Goal: Use online tool/utility: Utilize a website feature to perform a specific function

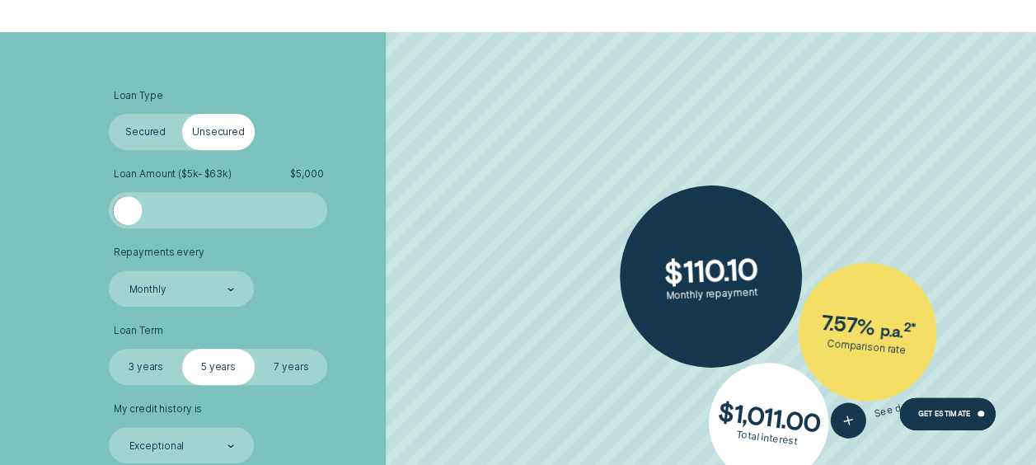
scroll to position [412, 0]
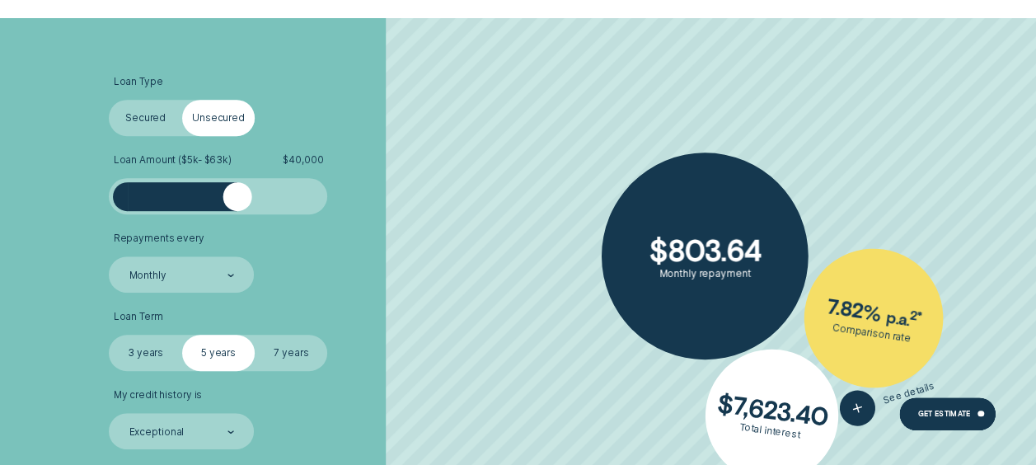
drag, startPoint x: 134, startPoint y: 196, endPoint x: 236, endPoint y: 206, distance: 101.8
click at [236, 206] on div at bounding box center [236, 196] width 29 height 29
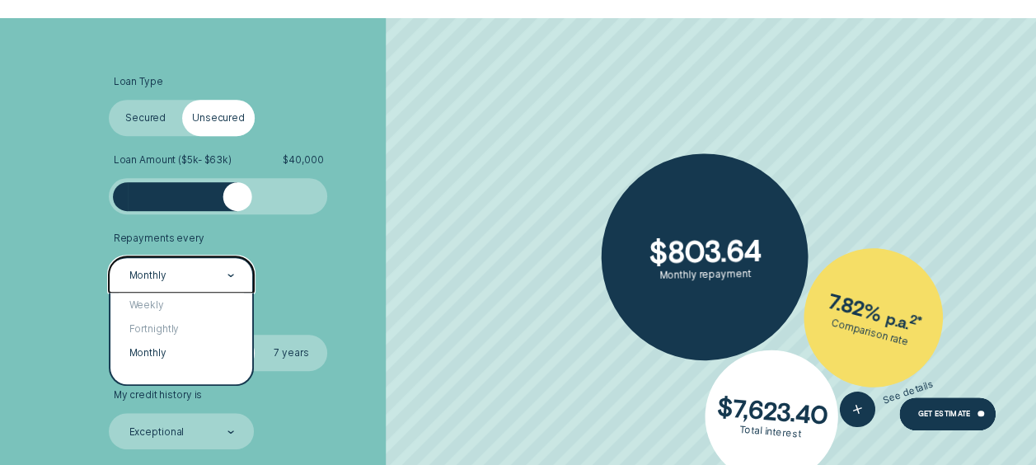
click at [241, 278] on div "Monthly" at bounding box center [181, 274] width 145 height 36
click at [188, 331] on div "Fortnightly" at bounding box center [181, 329] width 142 height 24
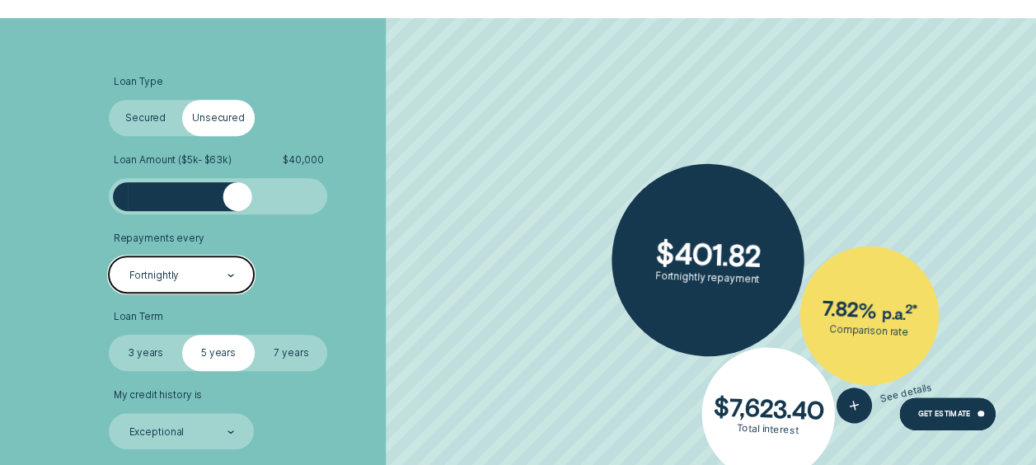
scroll to position [494, 0]
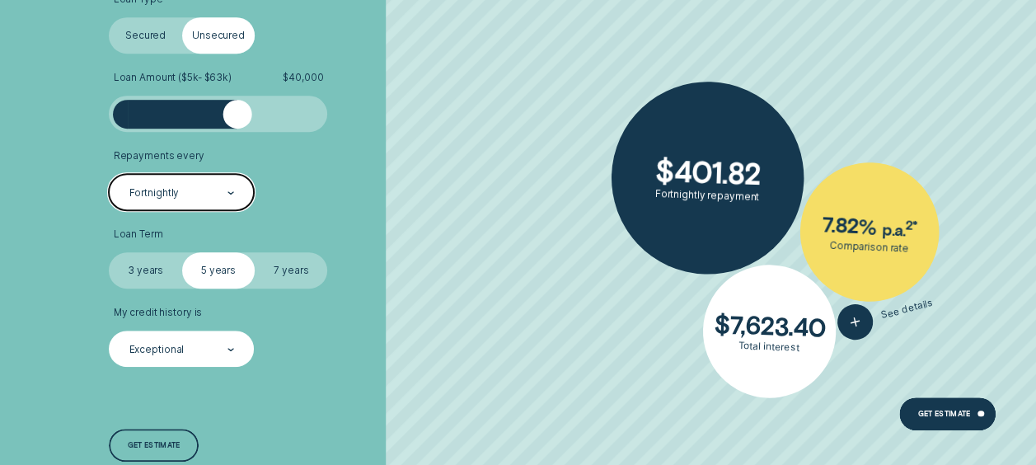
click at [228, 347] on div at bounding box center [230, 349] width 7 height 35
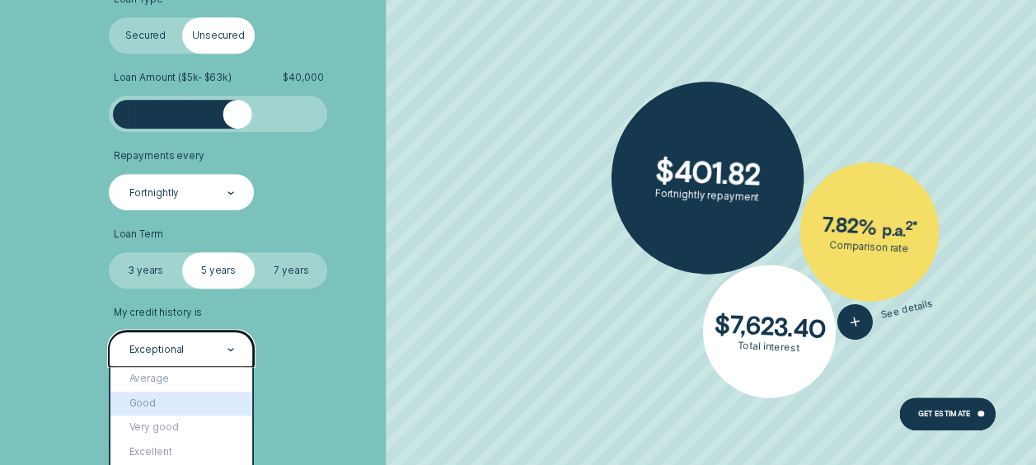
click at [181, 405] on div "Good" at bounding box center [181, 403] width 142 height 24
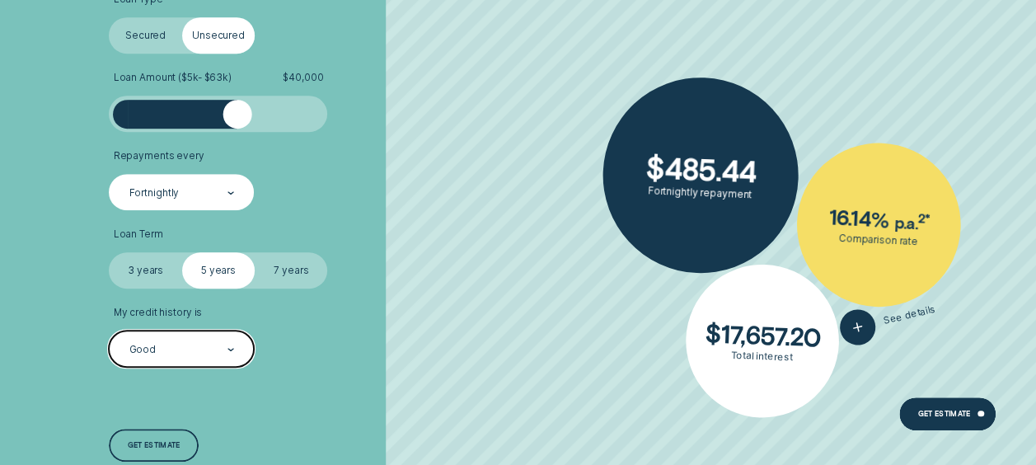
click at [239, 340] on div "Good" at bounding box center [181, 348] width 145 height 36
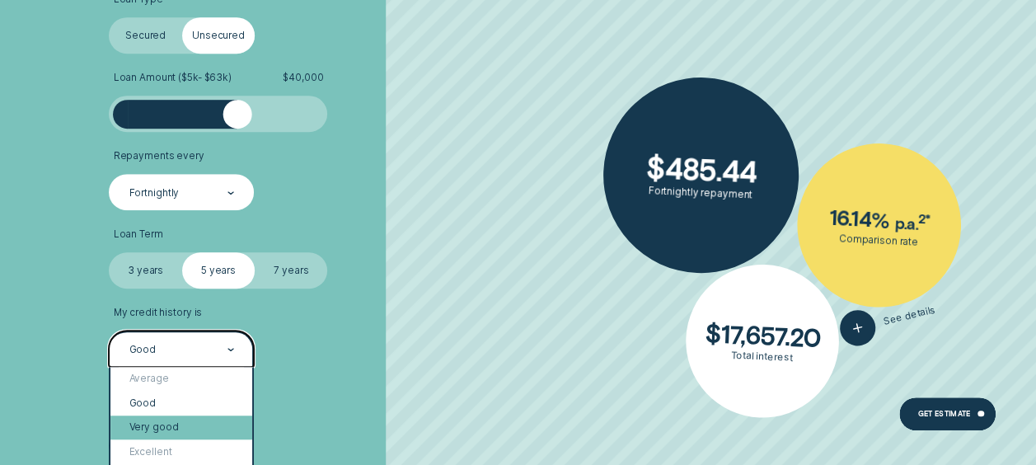
click at [198, 422] on div "Very good" at bounding box center [181, 427] width 142 height 24
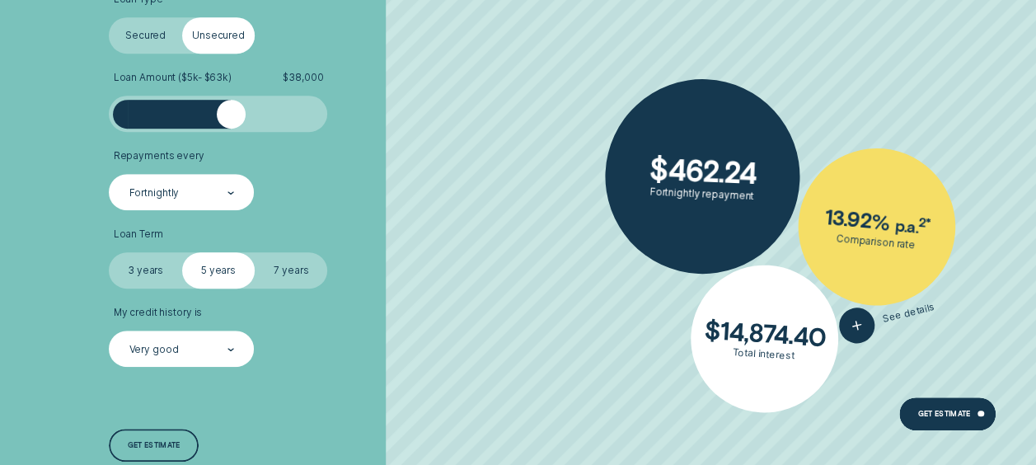
click at [231, 120] on div at bounding box center [231, 114] width 29 height 29
click at [273, 266] on label "7 years" at bounding box center [291, 270] width 72 height 36
click at [255, 252] on input "7 years" at bounding box center [255, 252] width 0 height 0
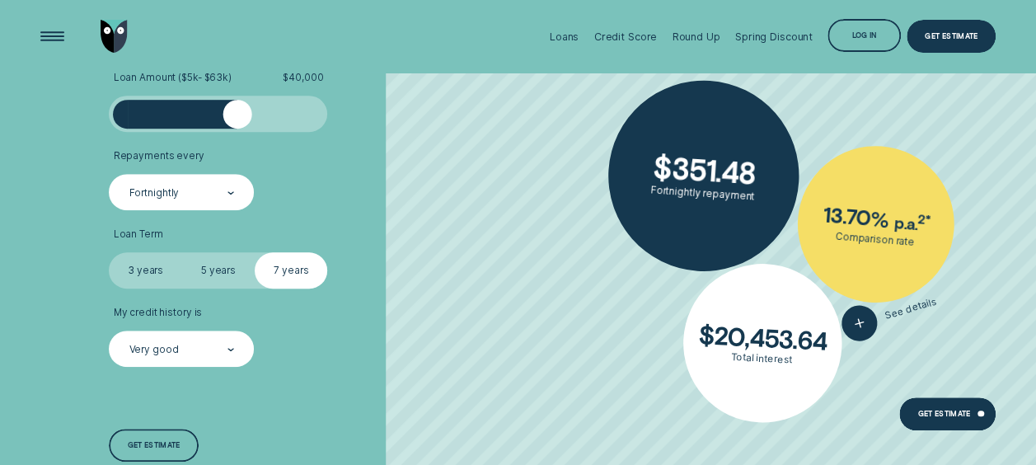
drag, startPoint x: 226, startPoint y: 127, endPoint x: 236, endPoint y: 127, distance: 9.9
click at [236, 127] on div at bounding box center [236, 114] width 29 height 29
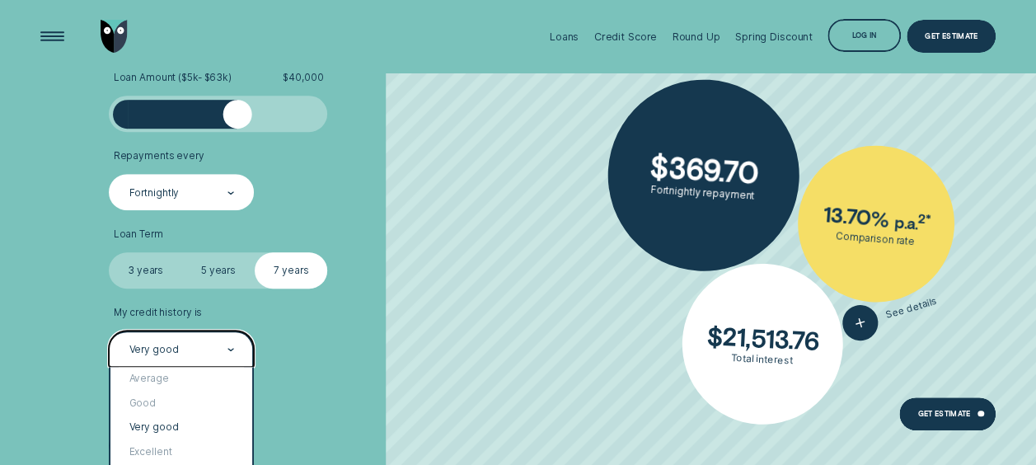
click at [236, 344] on div "Very good" at bounding box center [181, 348] width 145 height 36
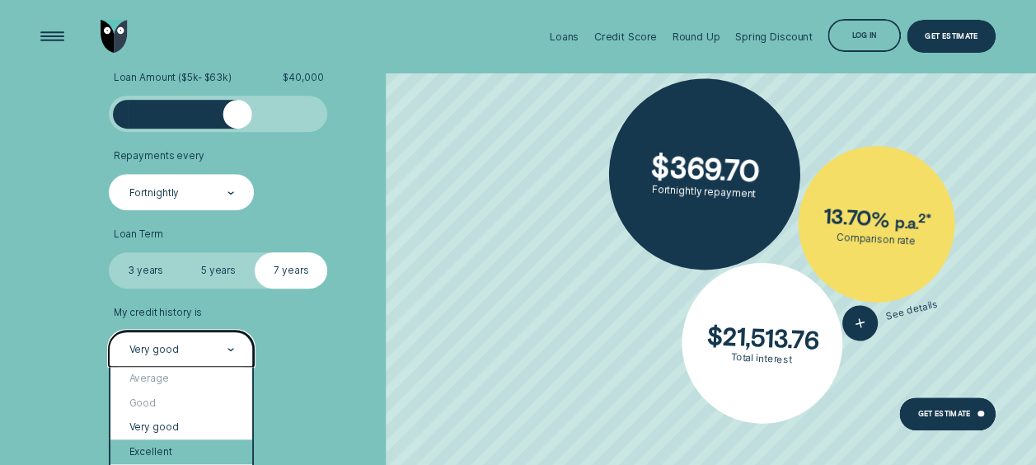
click at [181, 443] on div "Excellent" at bounding box center [181, 451] width 142 height 24
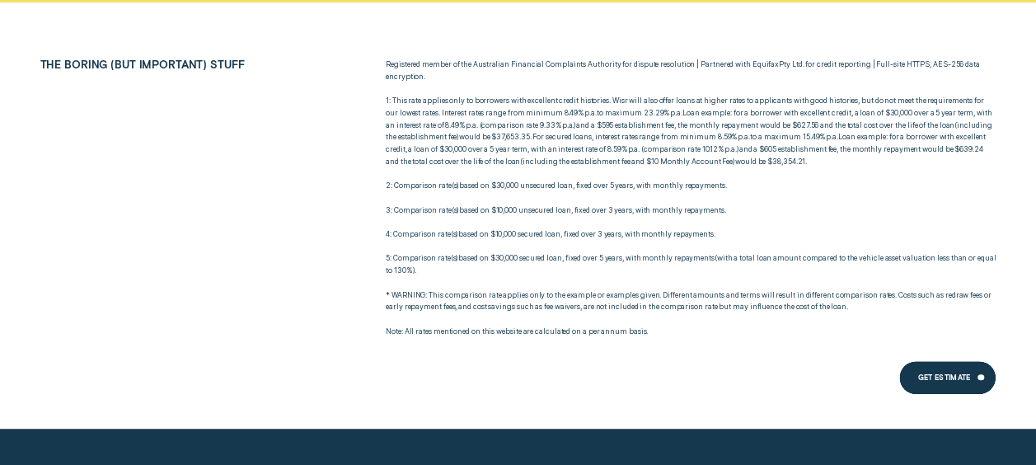
scroll to position [3790, 0]
